Goal: Task Accomplishment & Management: Manage account settings

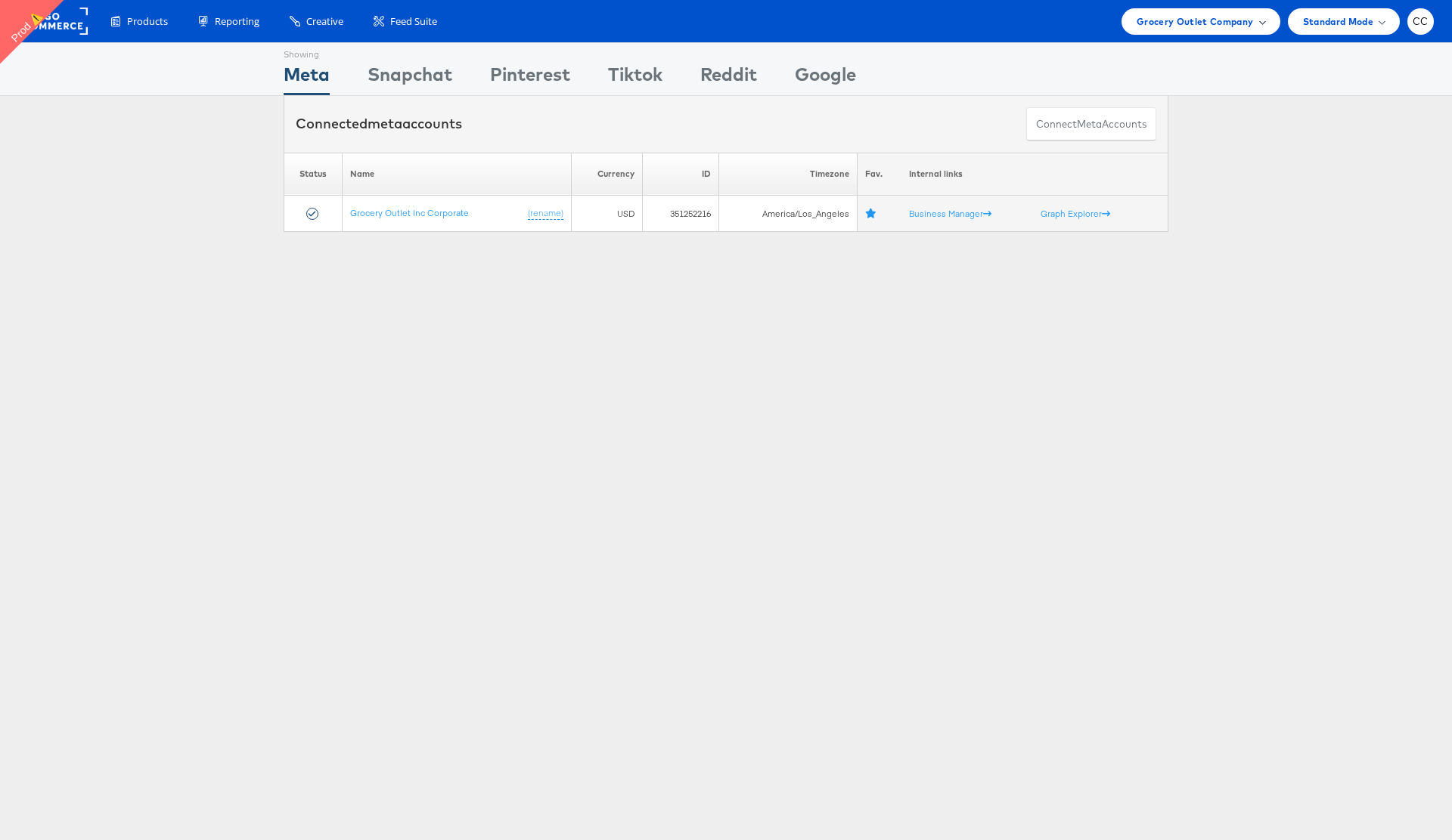
click at [1256, 16] on div "Grocery Outlet Company" at bounding box center [1200, 22] width 128 height 16
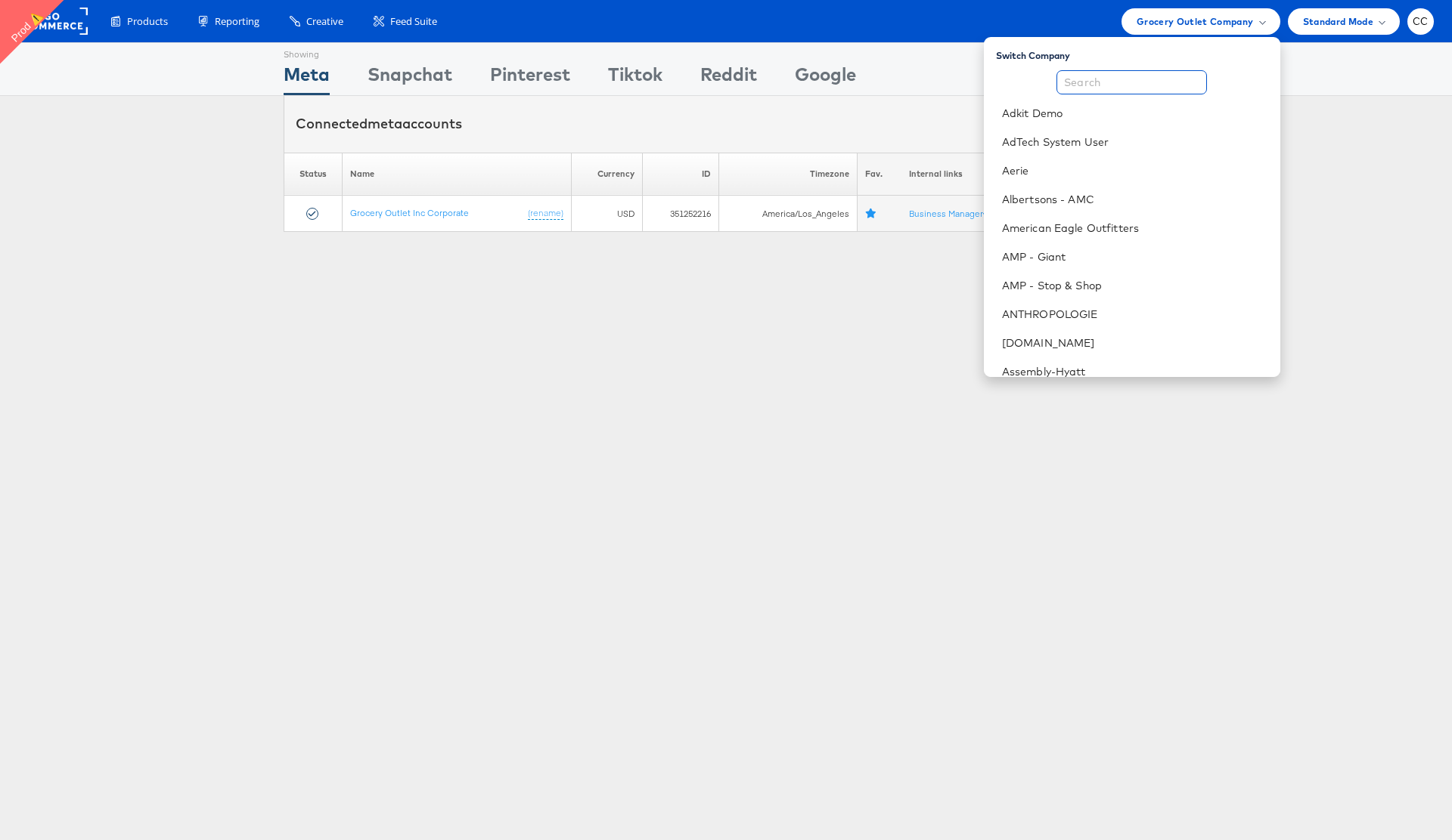
click at [1113, 88] on input "text" at bounding box center [1132, 82] width 151 height 24
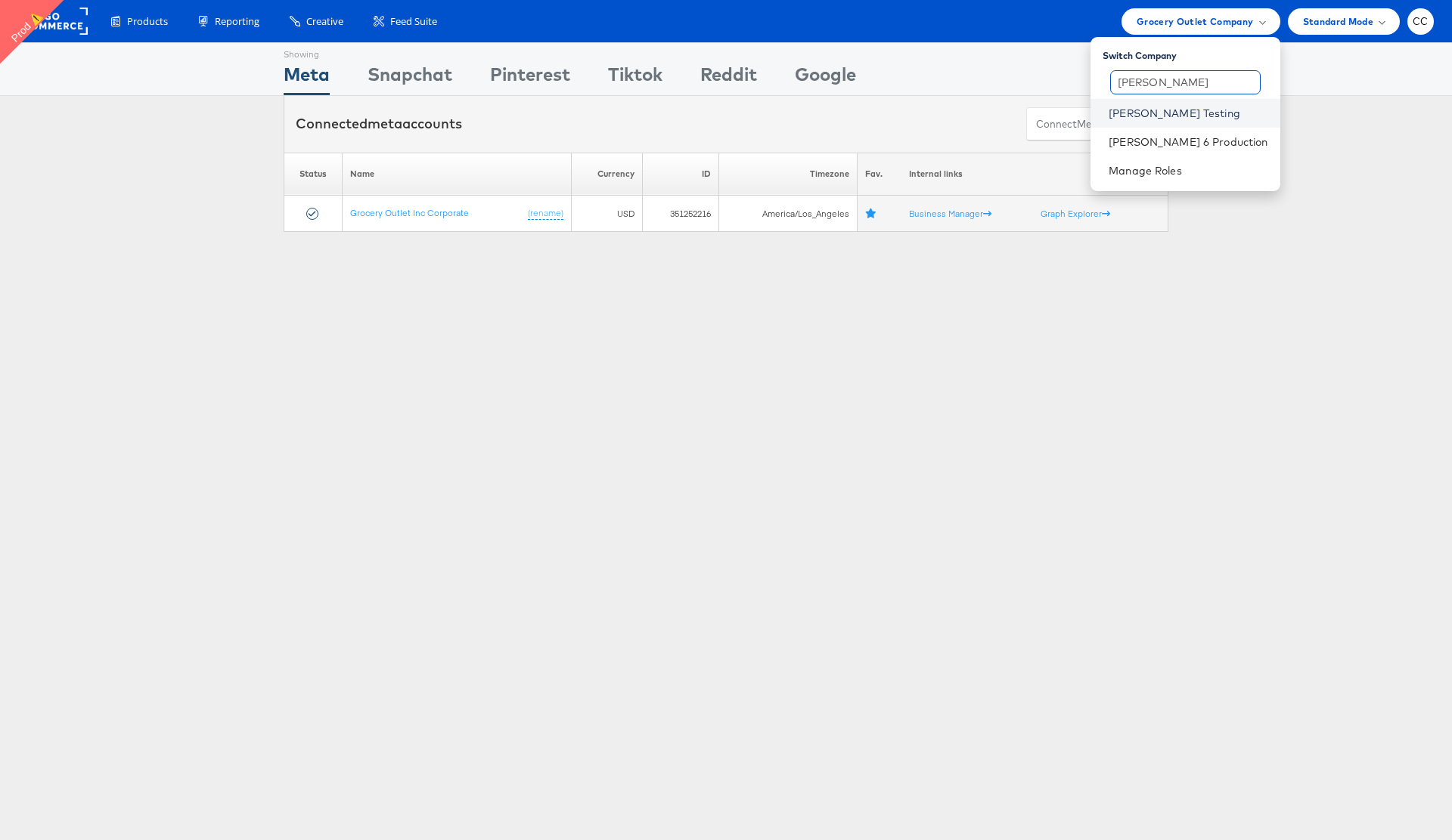
type input "[PERSON_NAME]"
click at [1196, 114] on link "[PERSON_NAME] Testing" at bounding box center [1188, 112] width 159 height 15
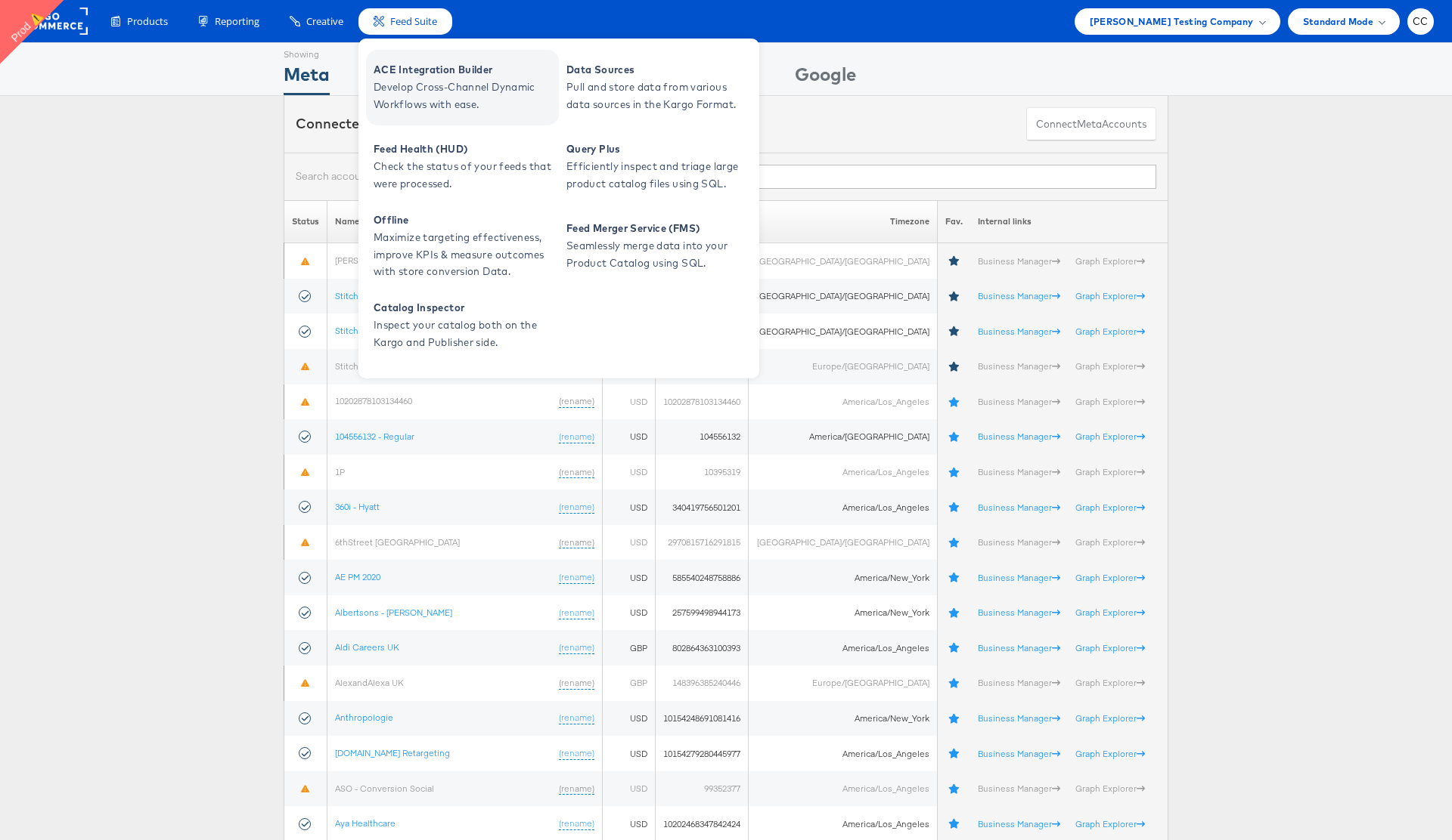
click at [439, 98] on span "Develop Cross-Channel Dynamic Workflows with ease." at bounding box center [464, 96] width 181 height 35
